Goal: Information Seeking & Learning: Check status

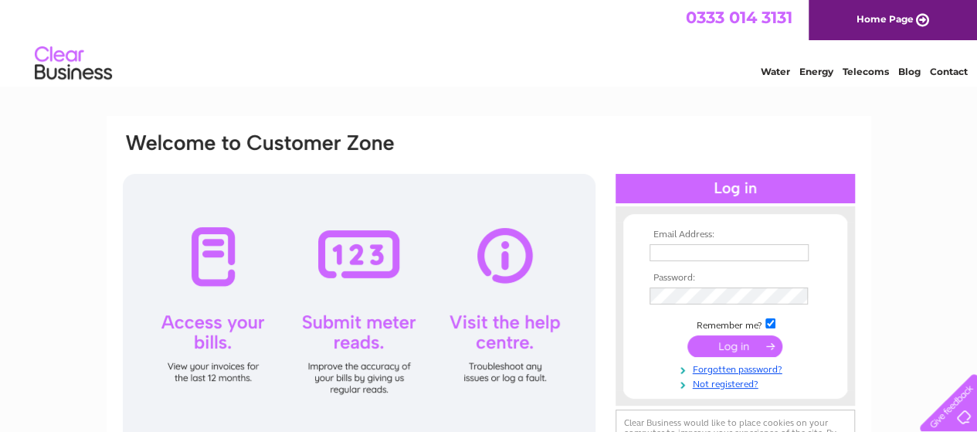
type input "mundysbedscarpets@gmail.com"
click at [725, 346] on input "submit" at bounding box center [734, 346] width 95 height 22
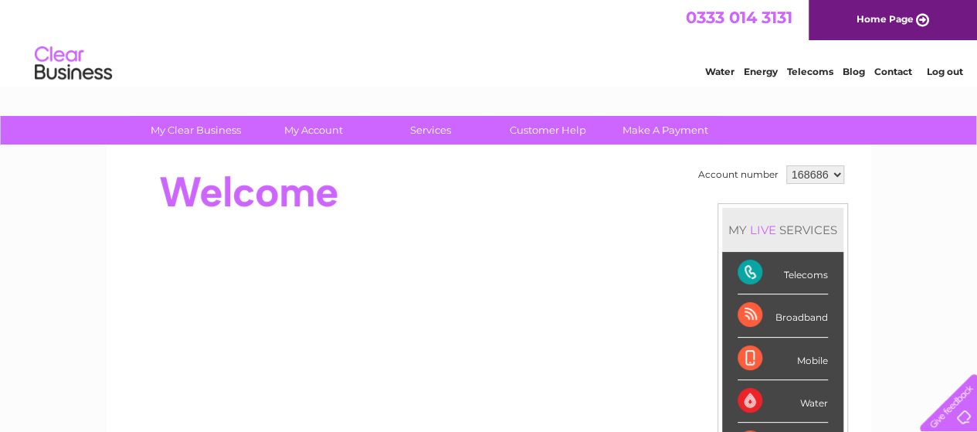
scroll to position [77, 0]
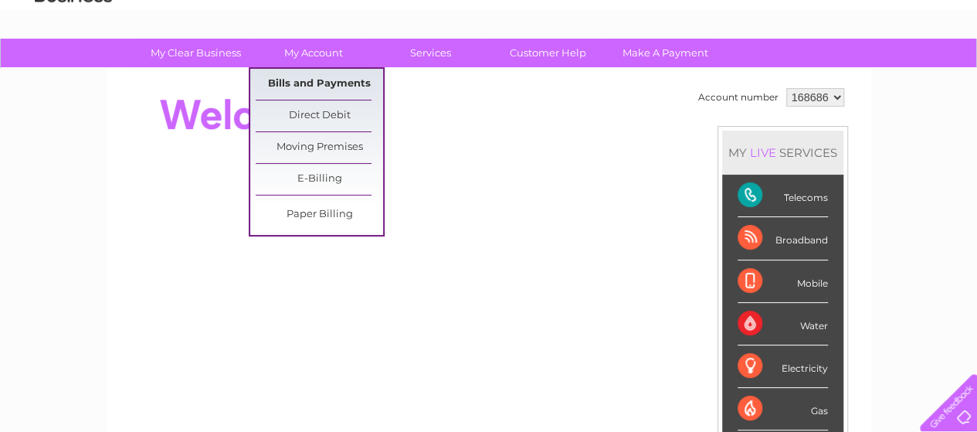
click at [302, 82] on link "Bills and Payments" at bounding box center [319, 84] width 127 height 31
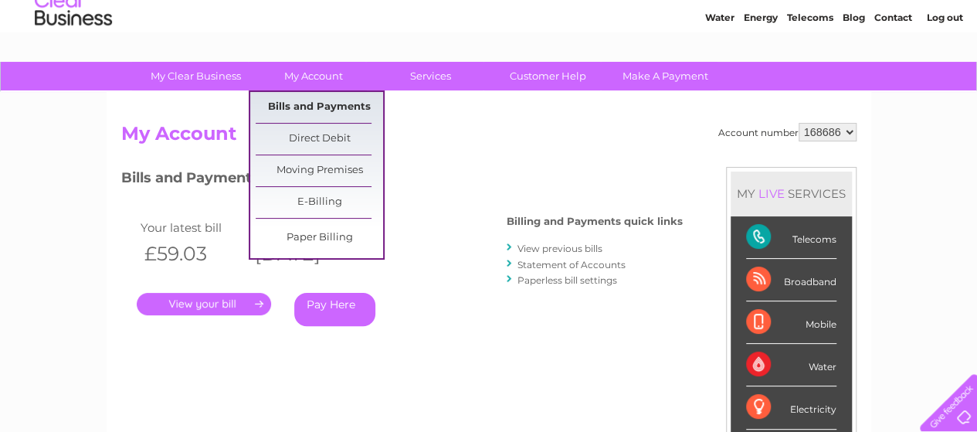
scroll to position [77, 0]
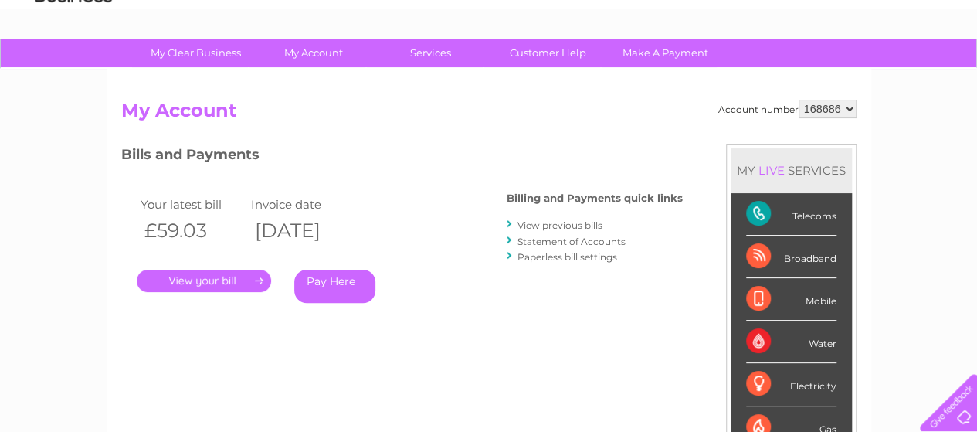
click at [192, 276] on link "." at bounding box center [204, 280] width 134 height 22
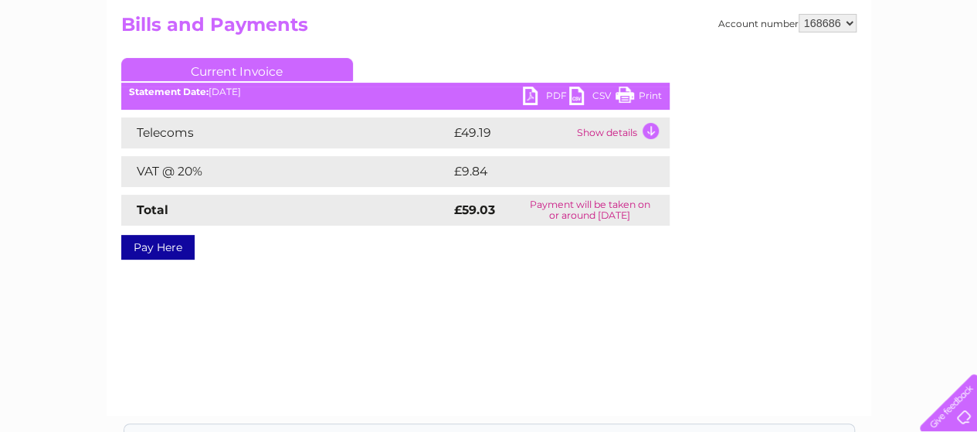
scroll to position [36, 0]
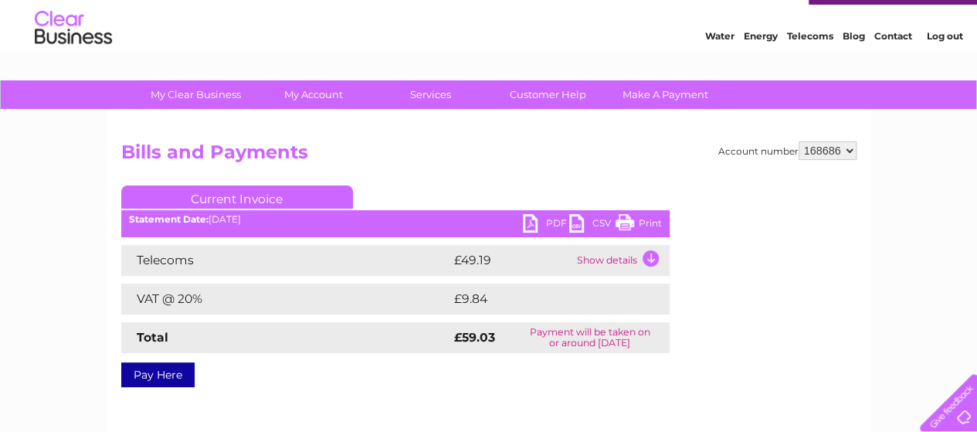
click at [649, 256] on td "Show details" at bounding box center [621, 260] width 97 height 31
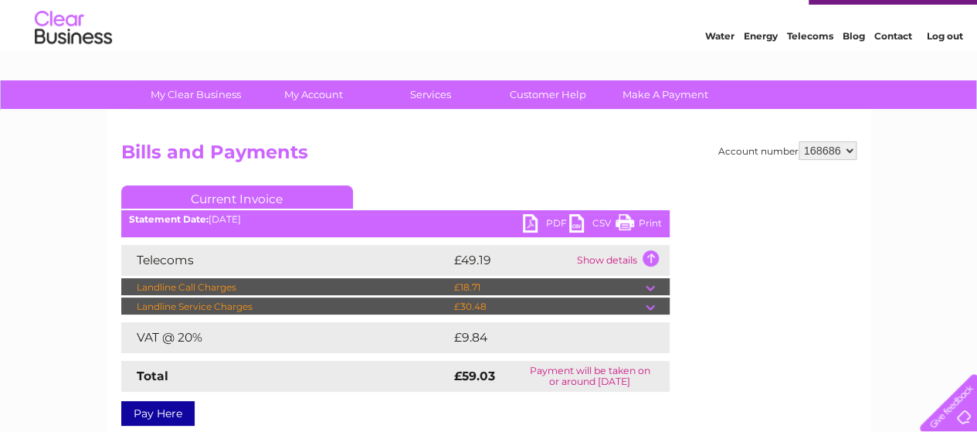
click at [649, 254] on td "Show details" at bounding box center [621, 260] width 97 height 31
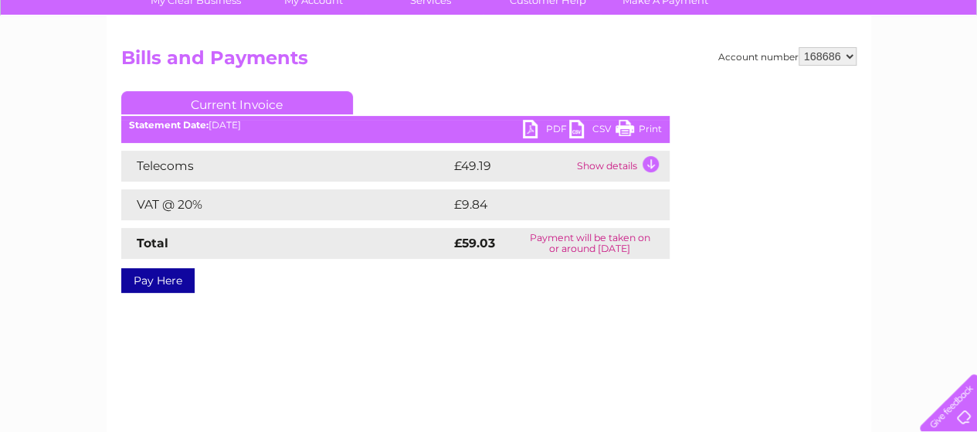
scroll to position [154, 0]
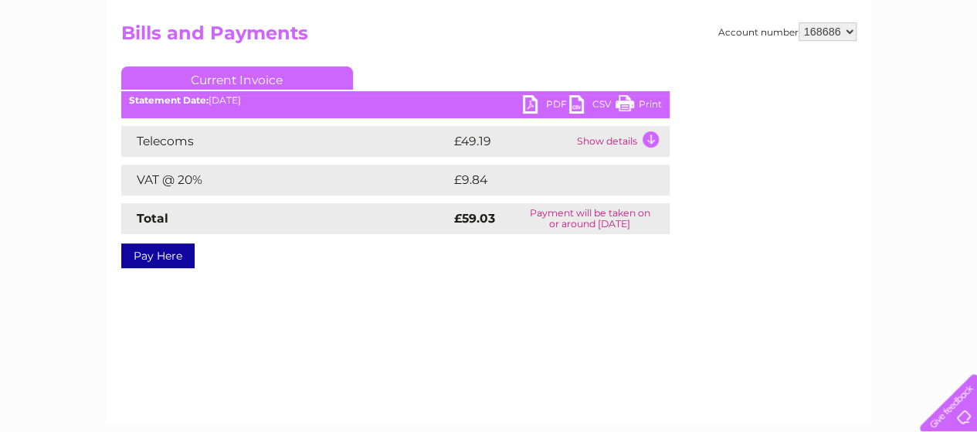
click at [650, 140] on td "Show details" at bounding box center [621, 141] width 97 height 31
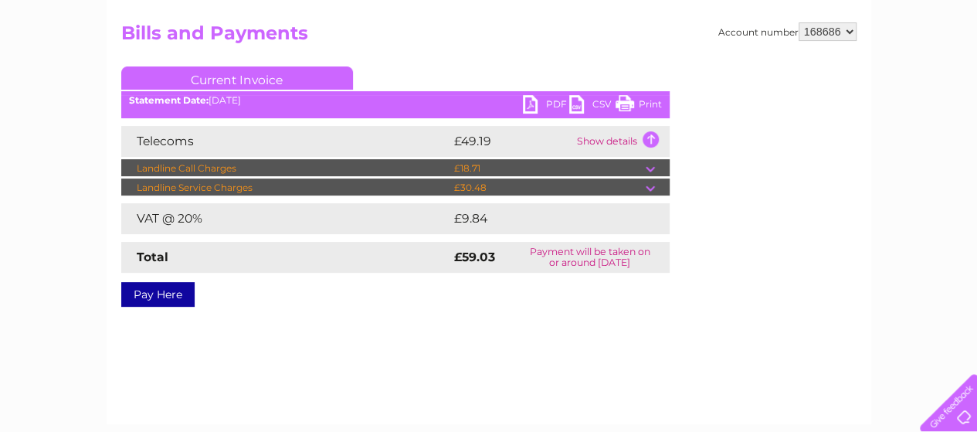
click at [650, 140] on td "Show details" at bounding box center [621, 141] width 97 height 31
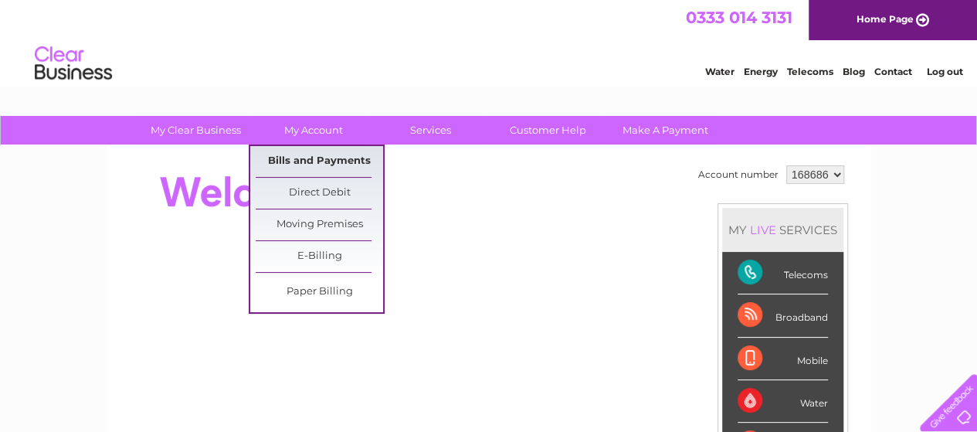
click at [296, 163] on link "Bills and Payments" at bounding box center [319, 161] width 127 height 31
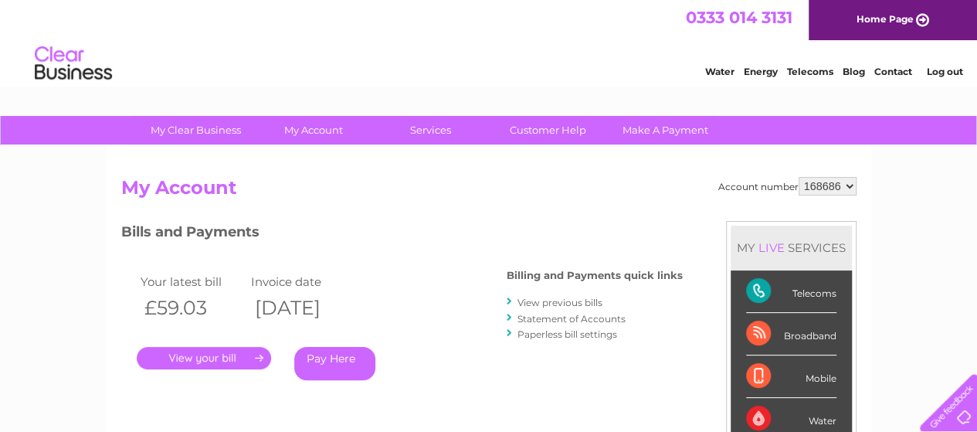
click at [201, 355] on link "." at bounding box center [204, 358] width 134 height 22
